Goal: Information Seeking & Learning: Find specific fact

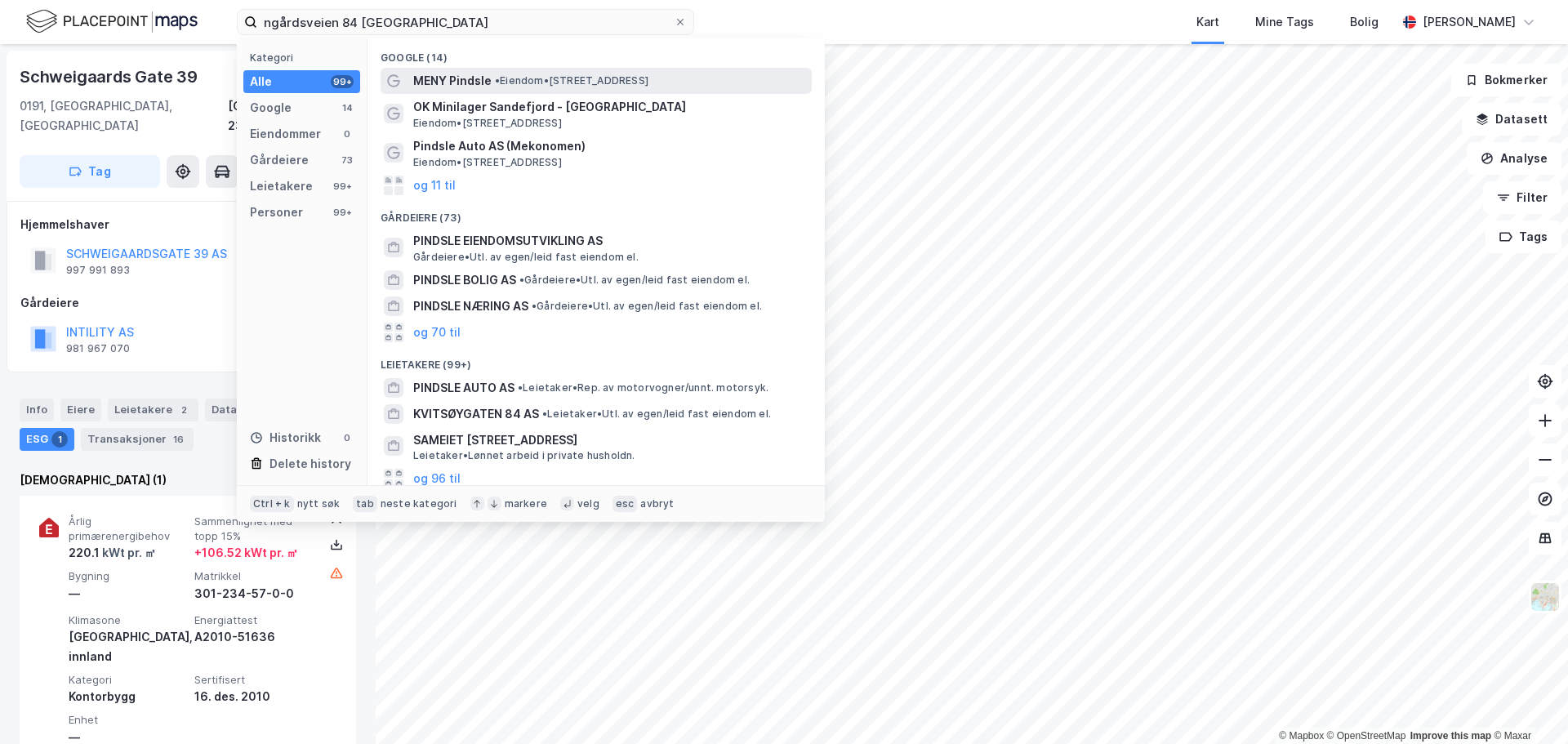
type input "ngårdsveien 84 [GEOGRAPHIC_DATA]"
click at [515, 83] on span "• Eiendom • [STREET_ADDRESS]" at bounding box center [571, 81] width 153 height 13
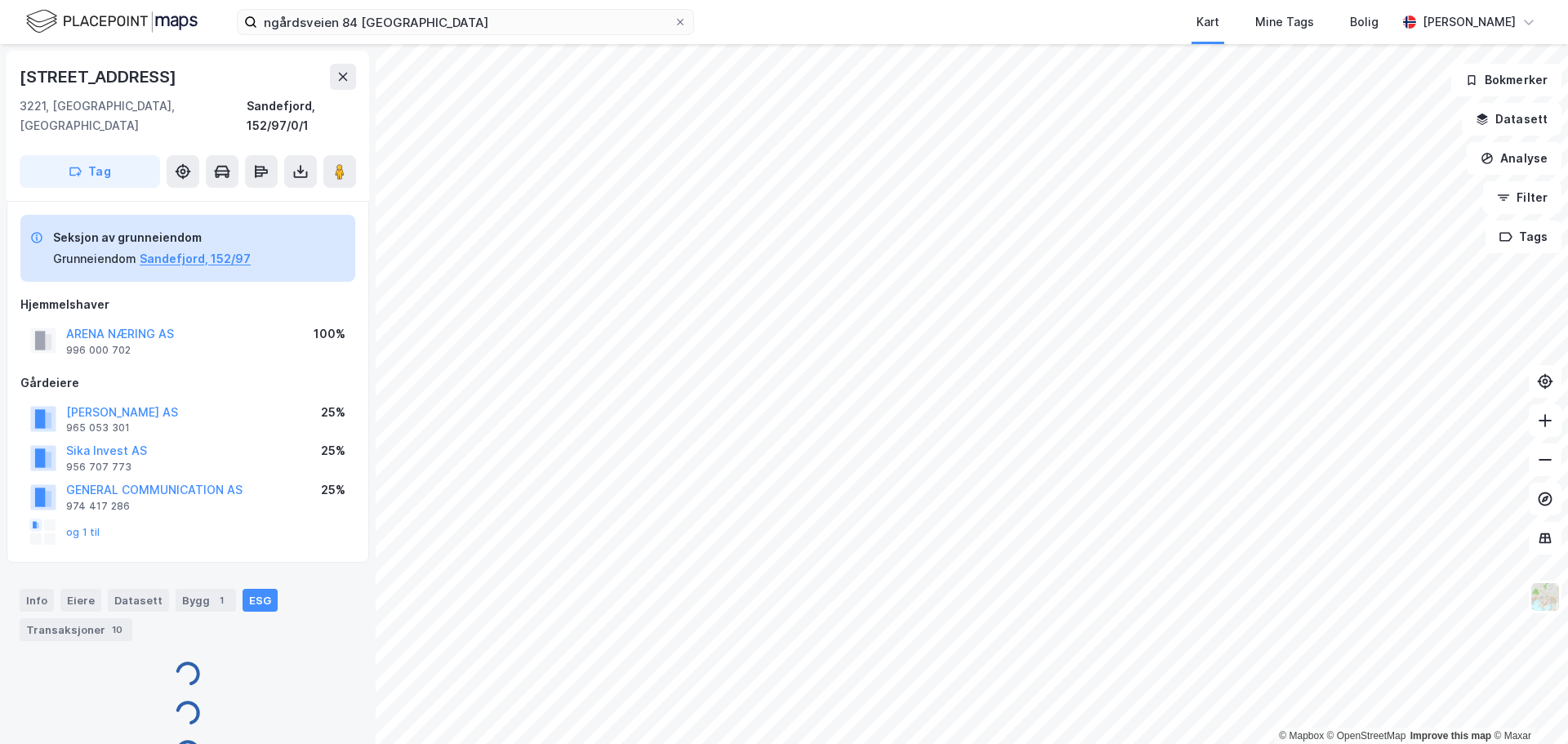
scroll to position [1, 0]
drag, startPoint x: 187, startPoint y: 317, endPoint x: 57, endPoint y: 304, distance: 130.6
click at [57, 320] on div "ARENA NÆRING AS 996 000 702 100%" at bounding box center [188, 340] width 335 height 39
copy button "ARENA NÆRING AS"
